Goal: Complete application form: Complete application form

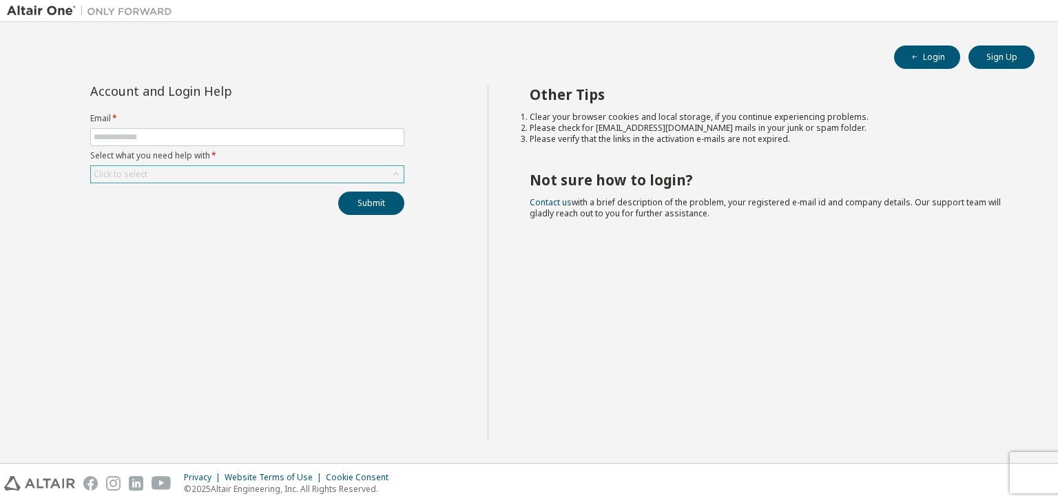
click at [375, 170] on div "Click to select" at bounding box center [247, 174] width 313 height 17
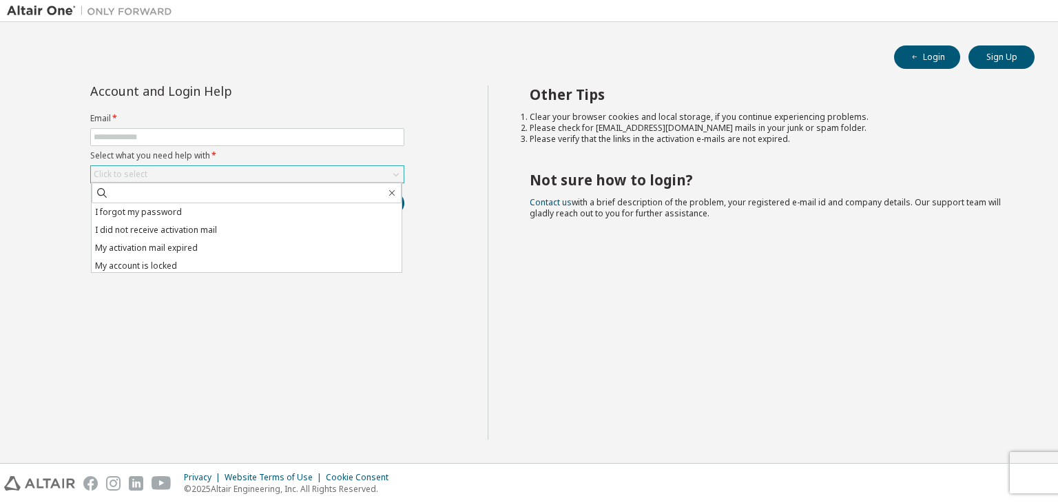
click at [375, 170] on div "Click to select" at bounding box center [247, 174] width 313 height 17
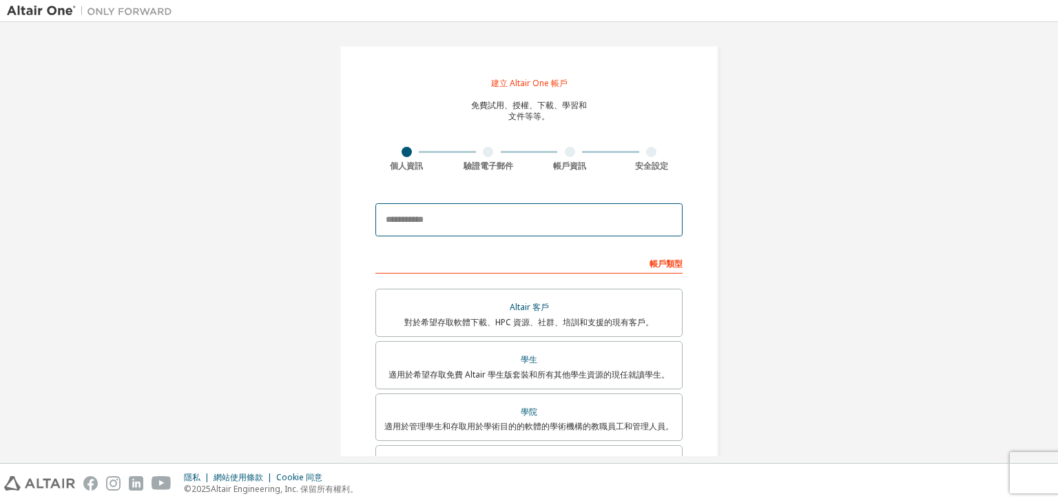
click at [548, 231] on input "email" at bounding box center [528, 219] width 307 height 33
type input "**********"
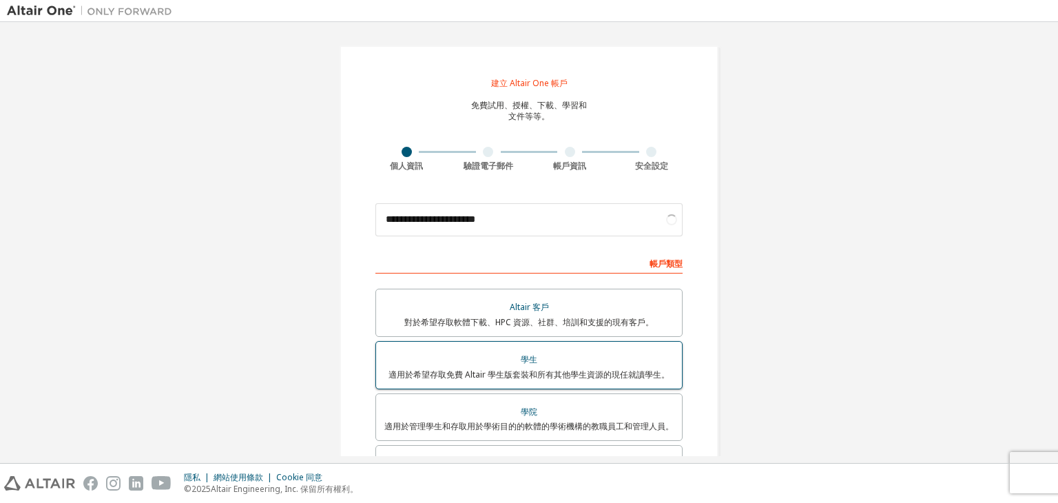
click at [464, 358] on div "學生" at bounding box center [528, 359] width 289 height 19
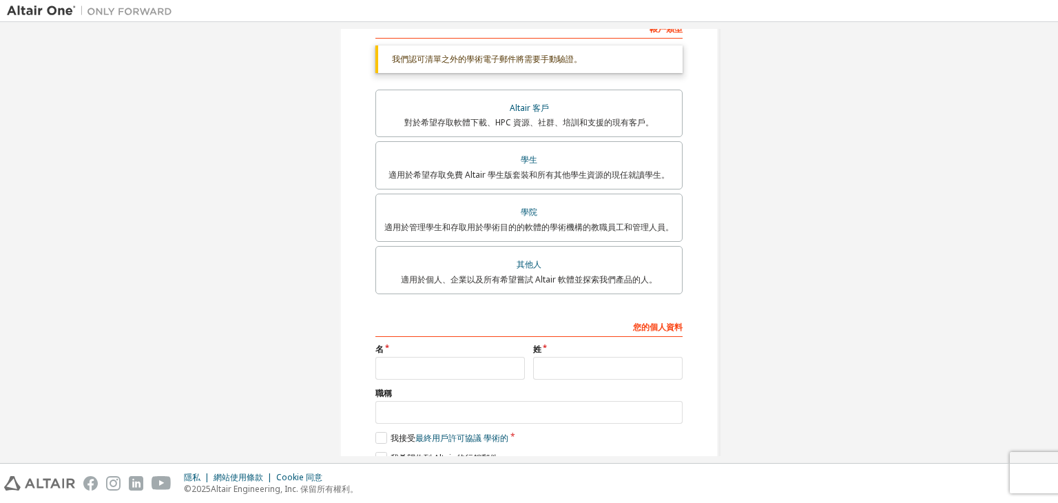
scroll to position [298, 0]
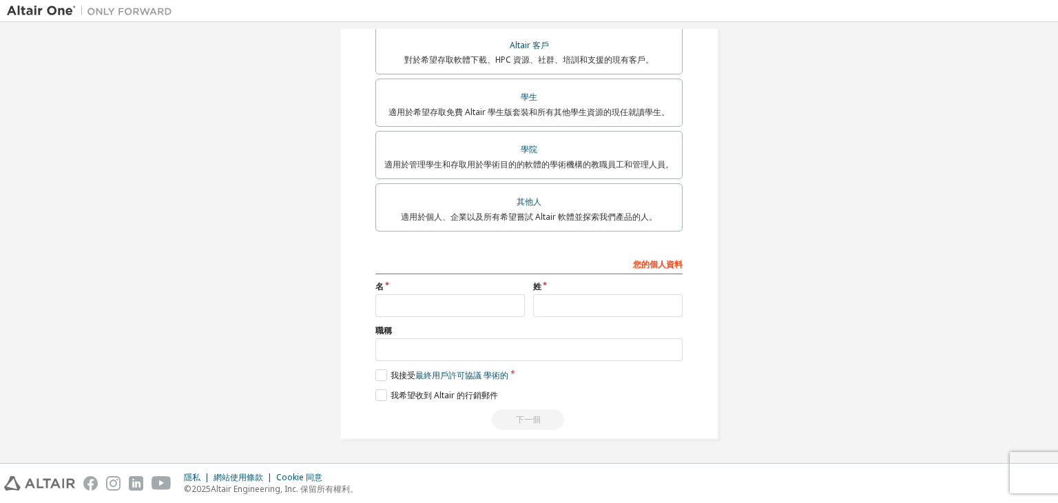
click at [478, 318] on div "您的個人資料 名 姓 職稱 請提供州/省，以幫助我們更有效地向您提供銷售和支援資源。 我接受 最終用戶許可協議 學術的 我希望收到 Altair 的行銷郵件 …" at bounding box center [528, 341] width 307 height 178
click at [482, 313] on input "text" at bounding box center [449, 305] width 149 height 23
click at [495, 313] on input "text" at bounding box center [449, 305] width 149 height 23
type input "*"
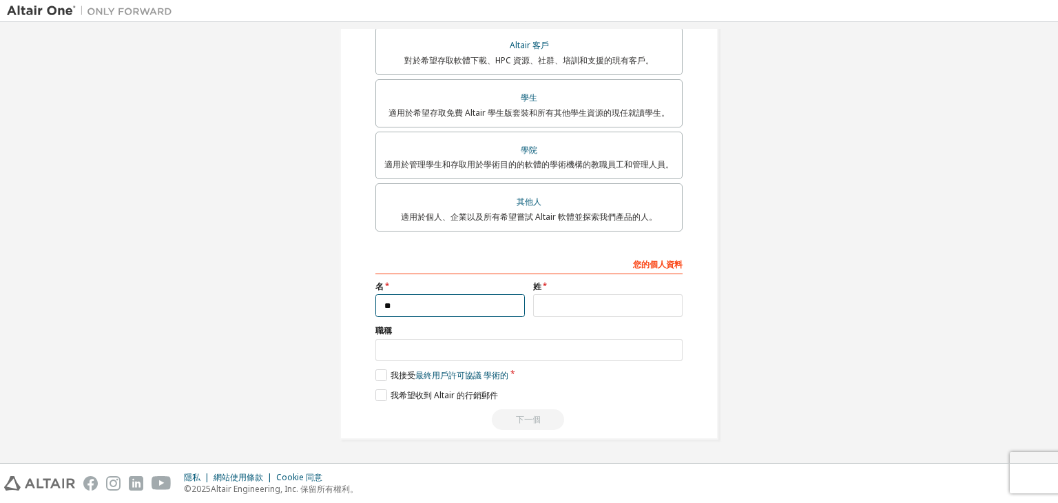
type input "*"
type input "**"
click at [580, 311] on input "text" at bounding box center [607, 305] width 149 height 23
type input "*"
click at [540, 336] on div "職稱" at bounding box center [528, 343] width 307 height 36
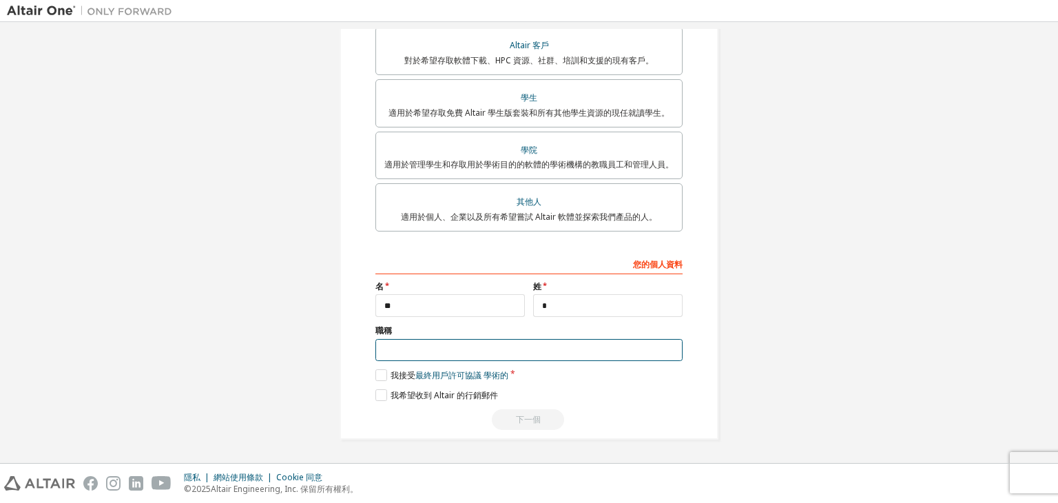
click at [537, 344] on input "text" at bounding box center [528, 350] width 307 height 23
type input "**"
click at [375, 373] on label "我接受 最終用戶許可協議 學術的" at bounding box center [441, 375] width 133 height 12
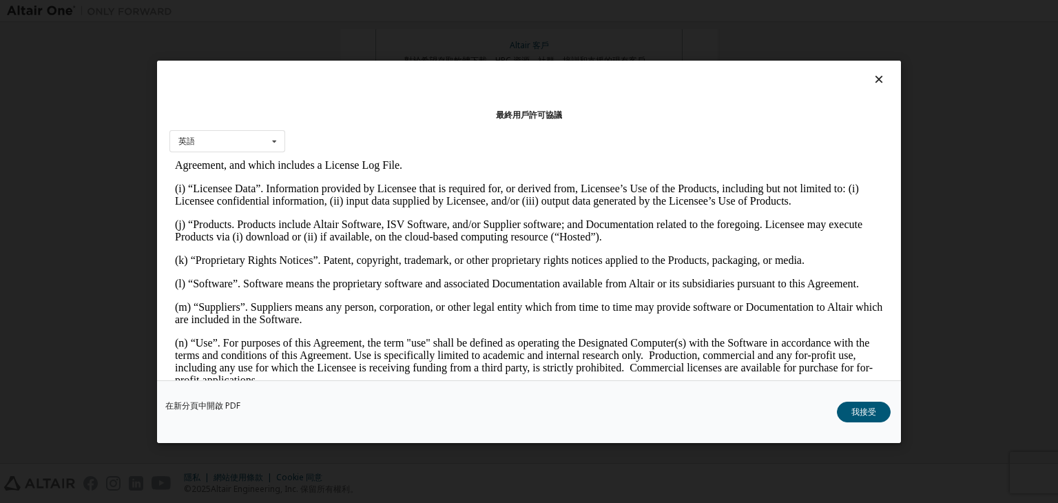
scroll to position [811, 0]
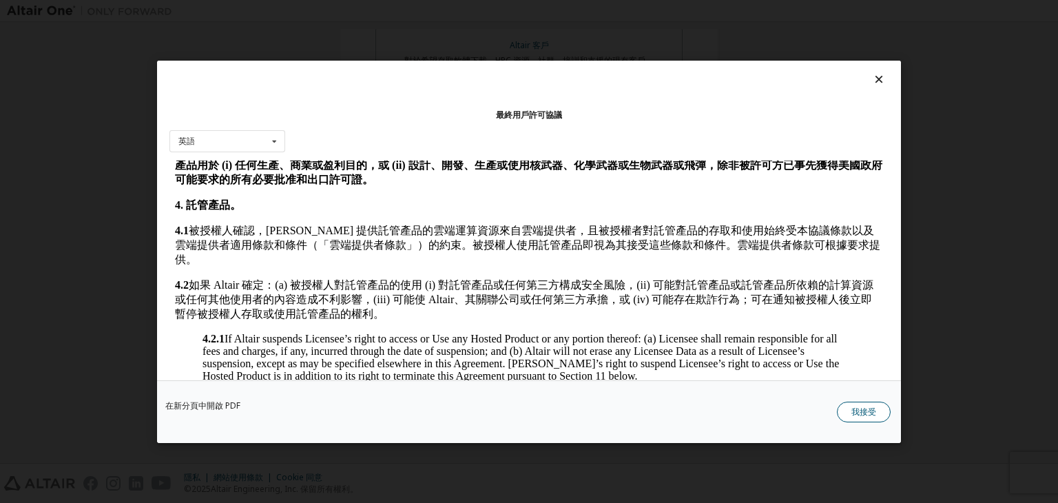
click at [858, 418] on button "我接受" at bounding box center [864, 412] width 54 height 21
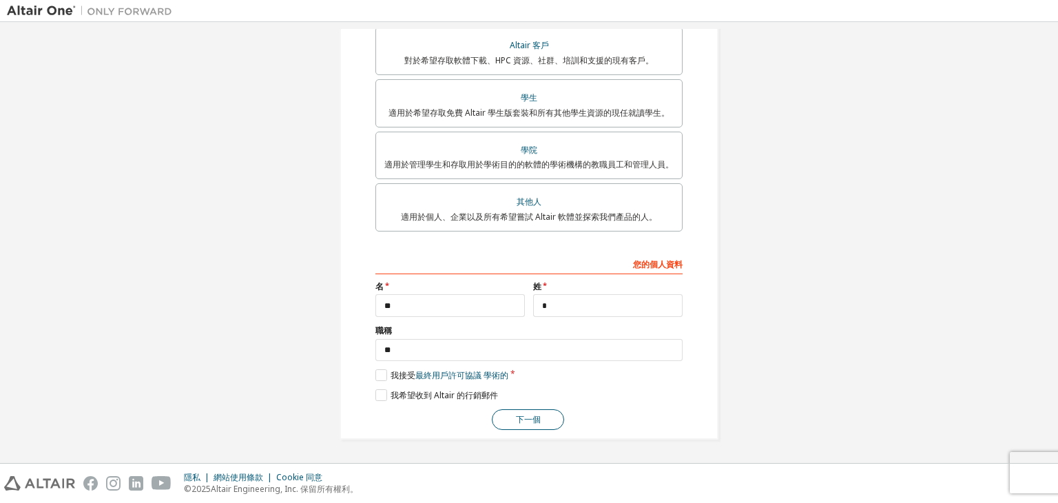
click at [501, 424] on button "下一個" at bounding box center [528, 419] width 72 height 21
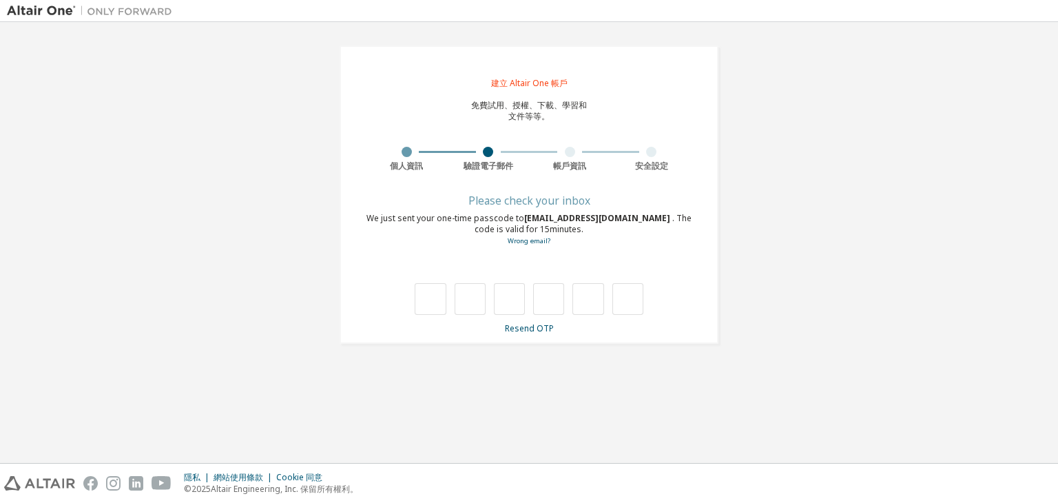
scroll to position [0, 0]
click at [435, 294] on input "text" at bounding box center [430, 301] width 31 height 32
click at [456, 297] on input "text" at bounding box center [470, 301] width 31 height 32
click at [430, 288] on input "text" at bounding box center [430, 301] width 31 height 32
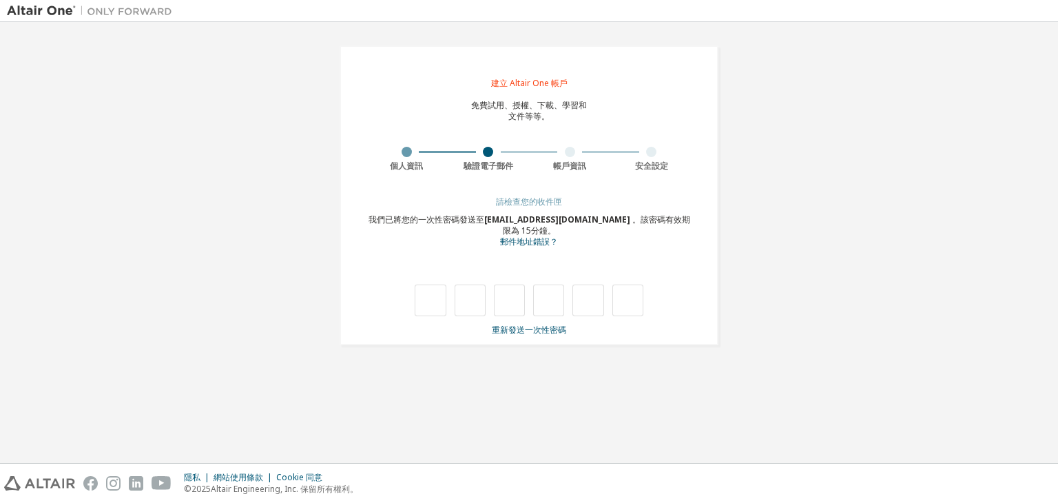
type input "*"
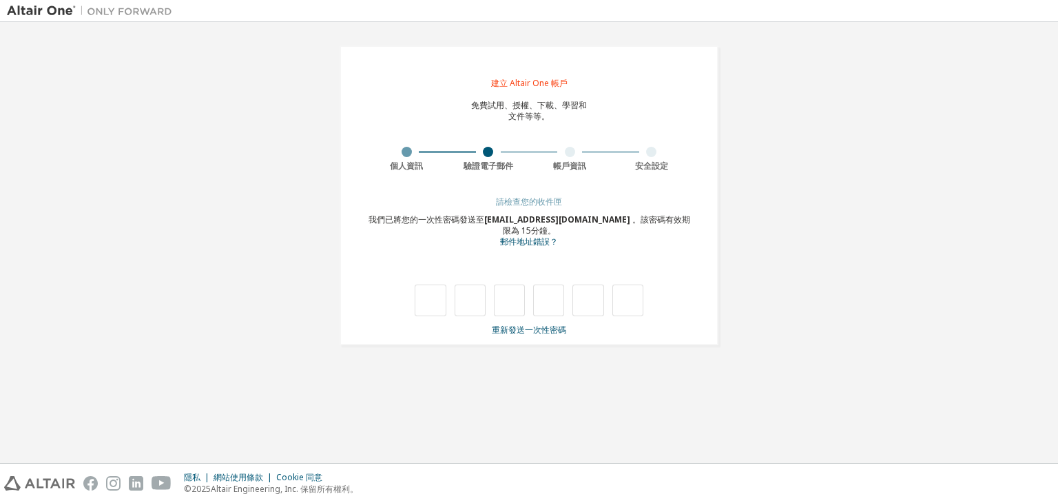
type input "*"
